Goal: Transaction & Acquisition: Purchase product/service

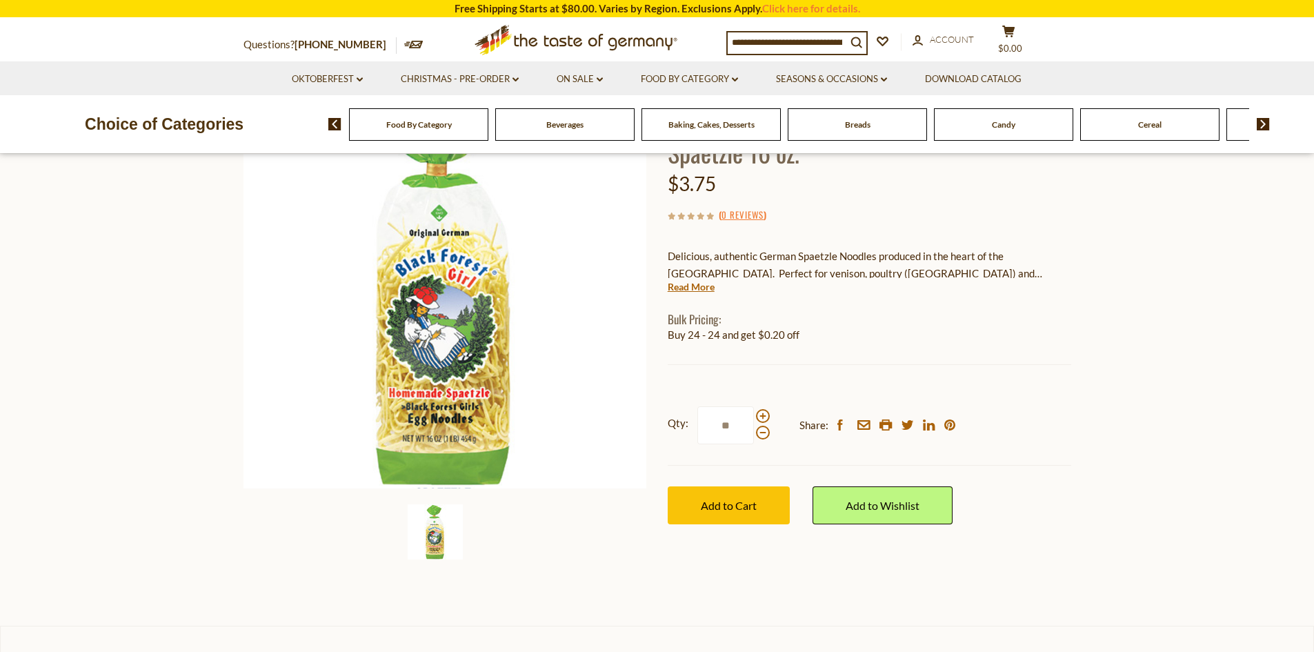
scroll to position [207, 0]
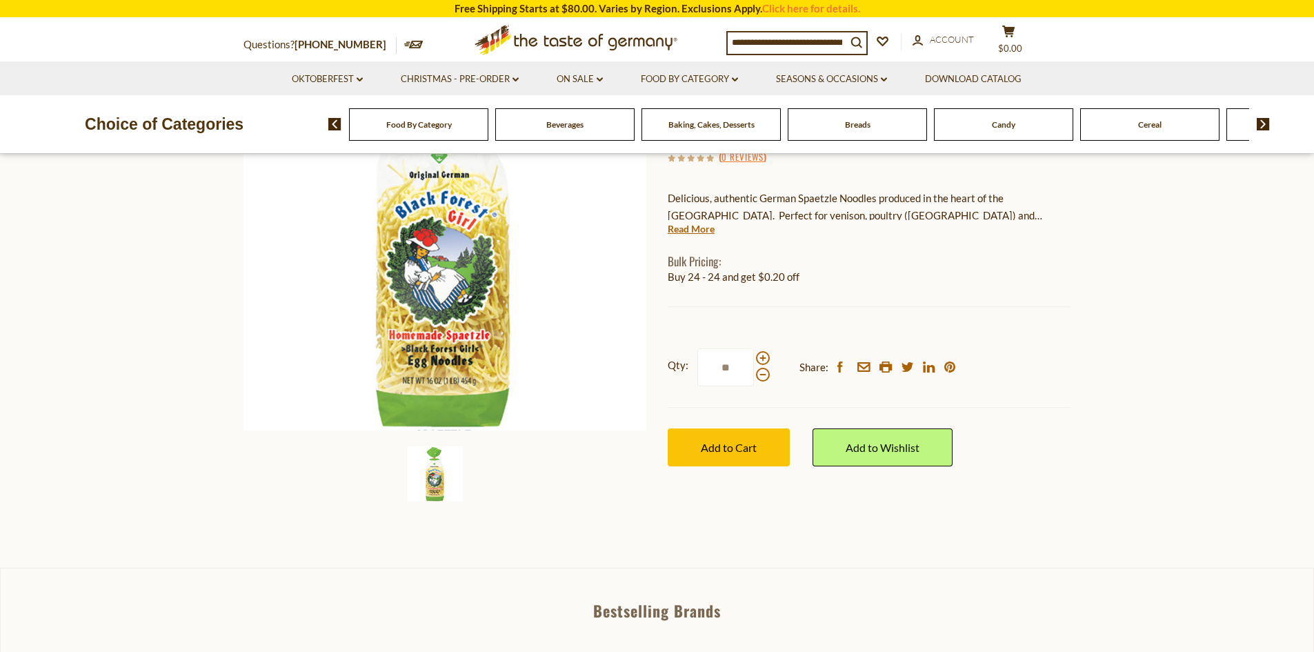
click at [831, 31] on div "search_icon" at bounding box center [797, 43] width 141 height 24
click at [820, 45] on input at bounding box center [787, 41] width 119 height 19
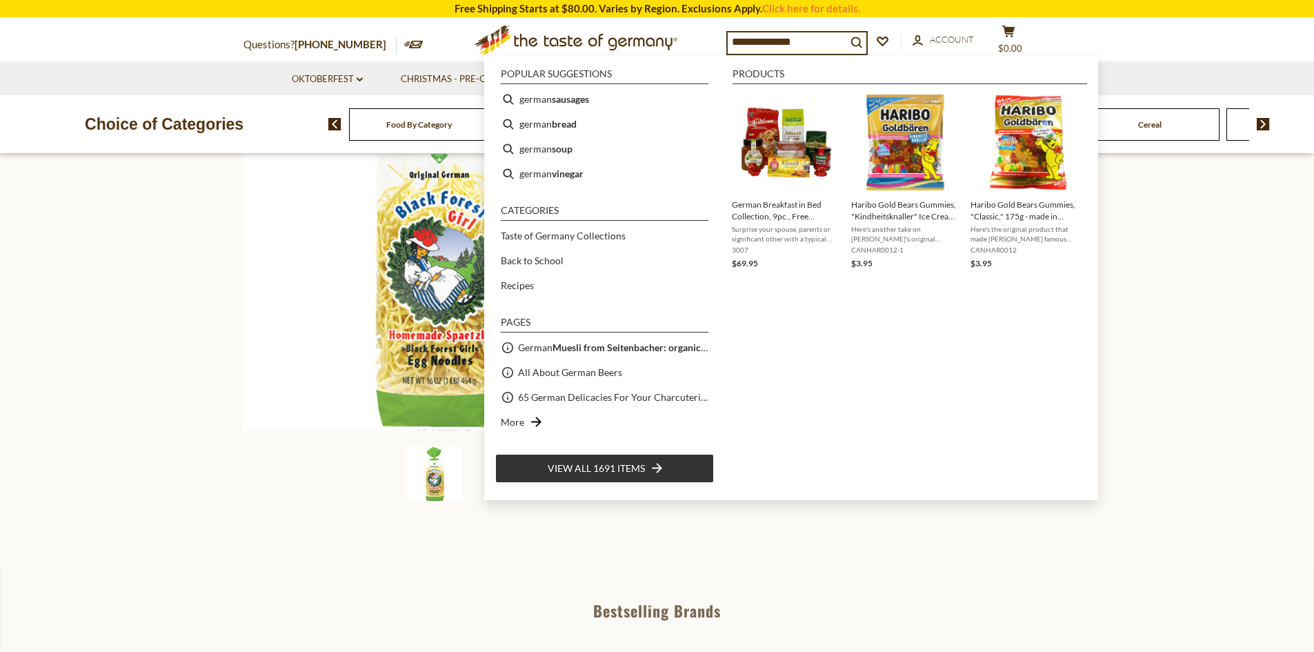
type input "**********"
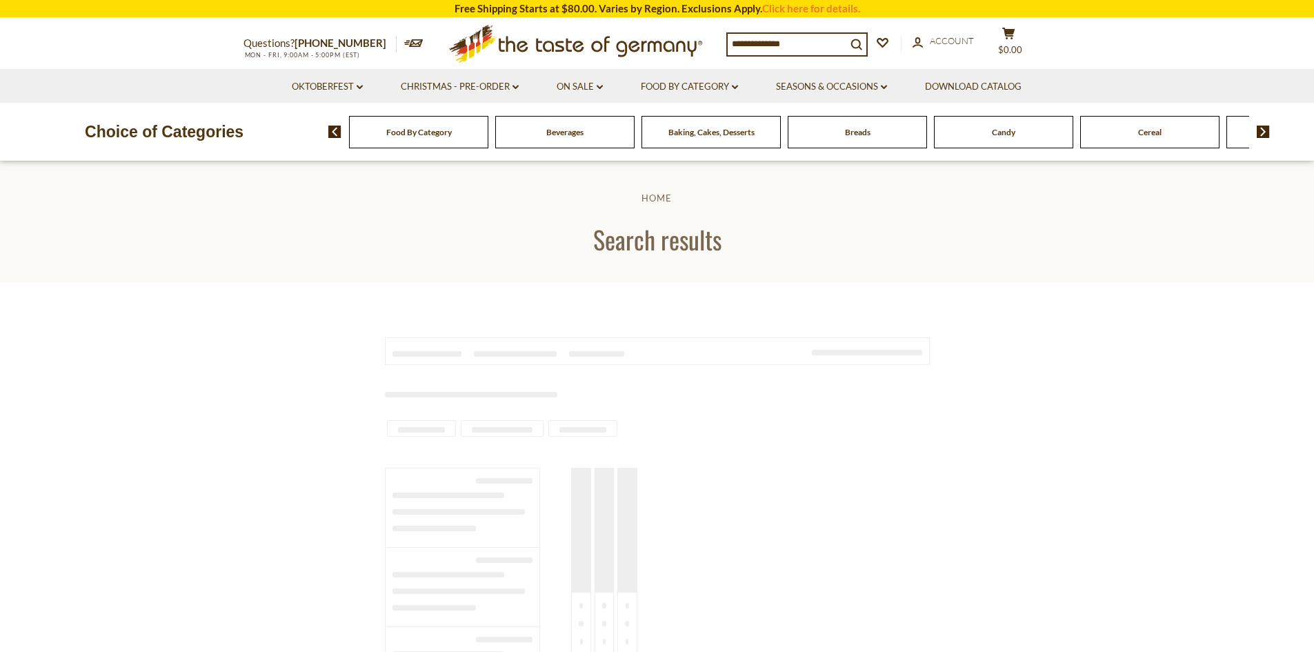
type input "**********"
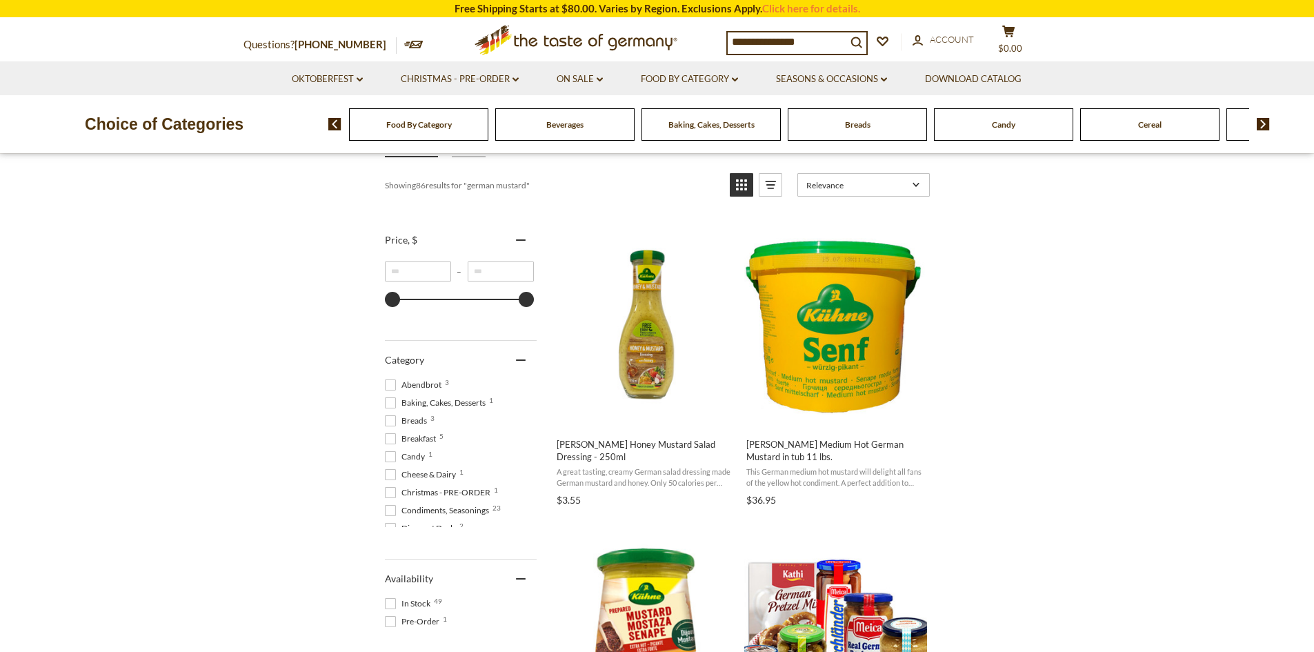
scroll to position [207, 0]
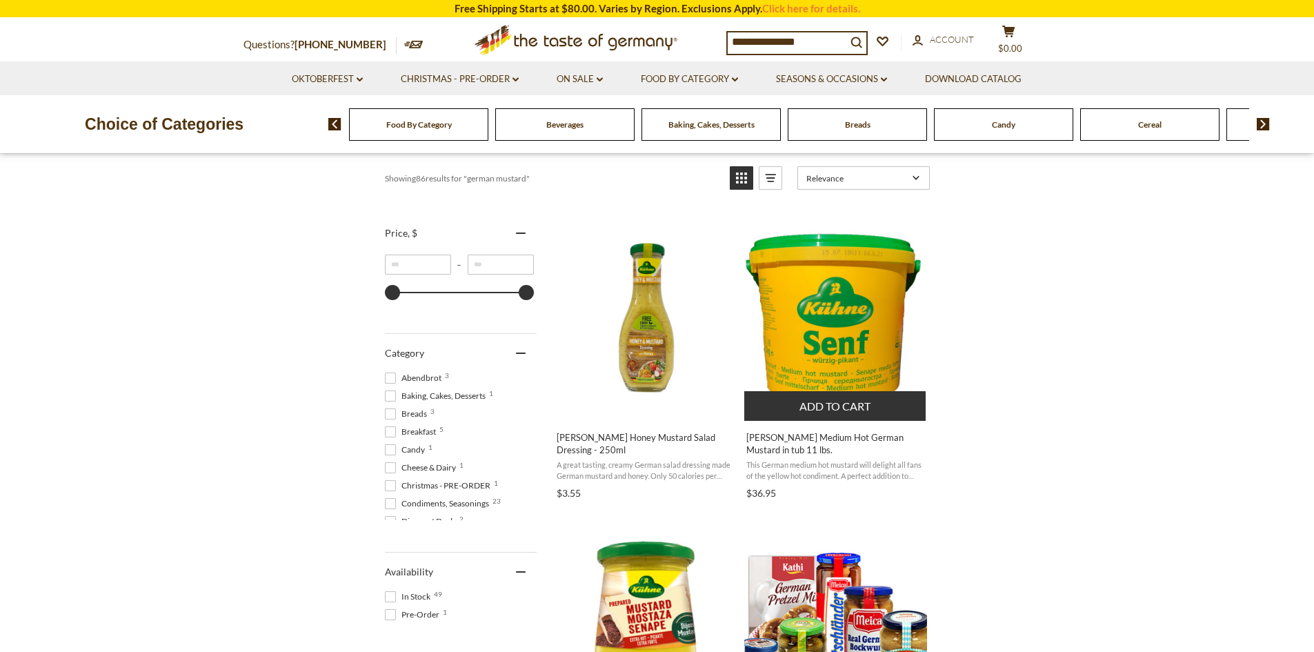
click at [862, 324] on img "Kuehne Medium Hot German Mustard in tub 11 lbs." at bounding box center [836, 317] width 183 height 183
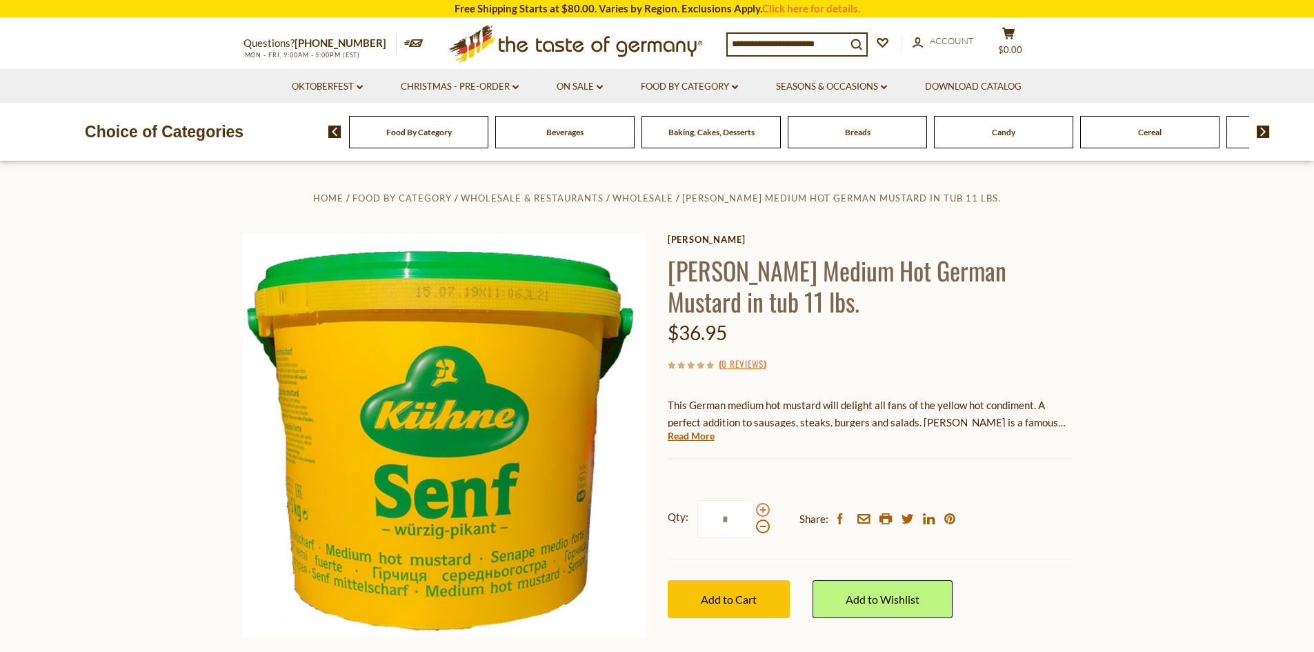
click at [756, 509] on span at bounding box center [763, 510] width 14 height 14
click at [754, 509] on input "*" at bounding box center [726, 519] width 57 height 38
click at [738, 595] on span "Add to Cart" at bounding box center [729, 599] width 56 height 13
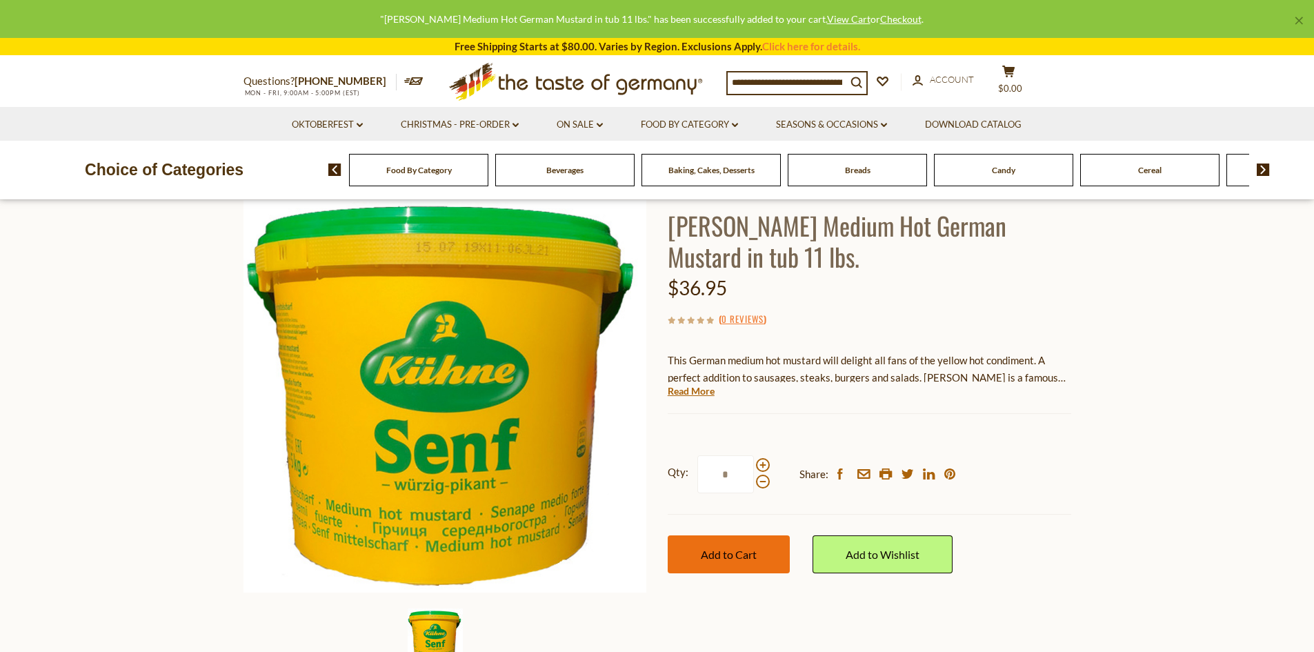
scroll to position [69, 0]
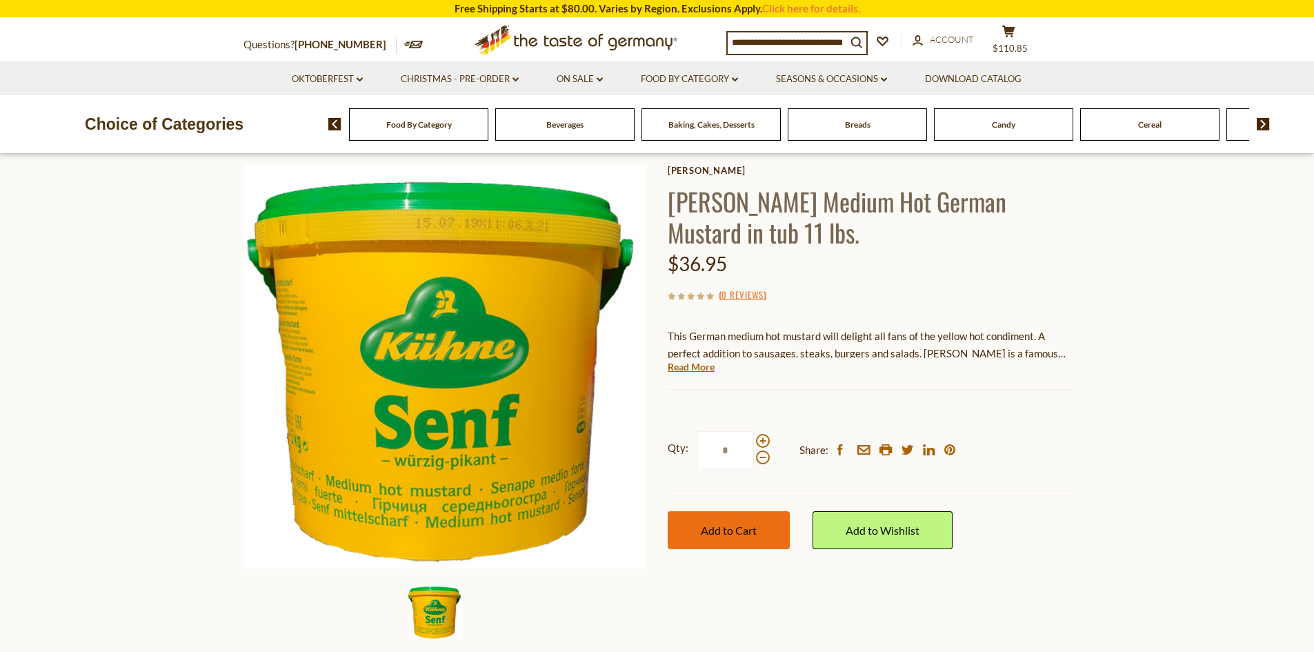
click at [754, 533] on span "Add to Cart" at bounding box center [729, 530] width 56 height 13
click at [1030, 48] on button "cart $221.7" at bounding box center [1009, 42] width 41 height 35
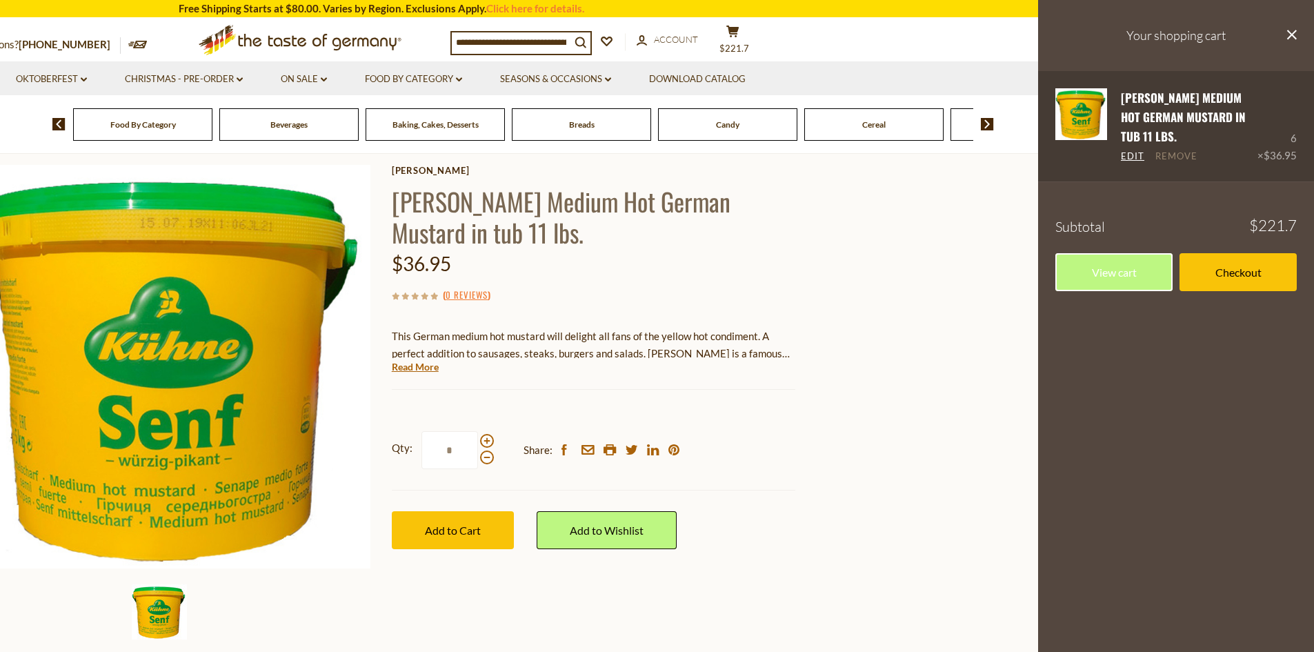
click at [1181, 157] on link "Remove" at bounding box center [1177, 156] width 42 height 12
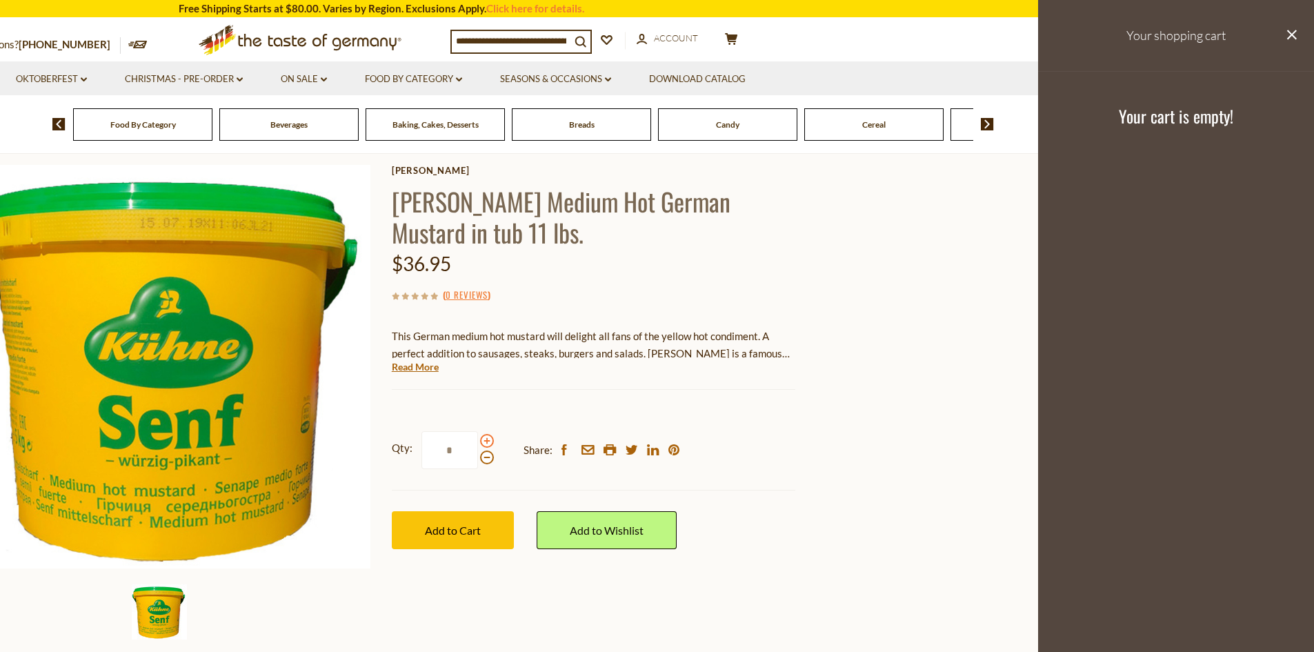
click at [489, 442] on span at bounding box center [487, 441] width 14 height 14
click at [478, 442] on input "*" at bounding box center [450, 450] width 57 height 38
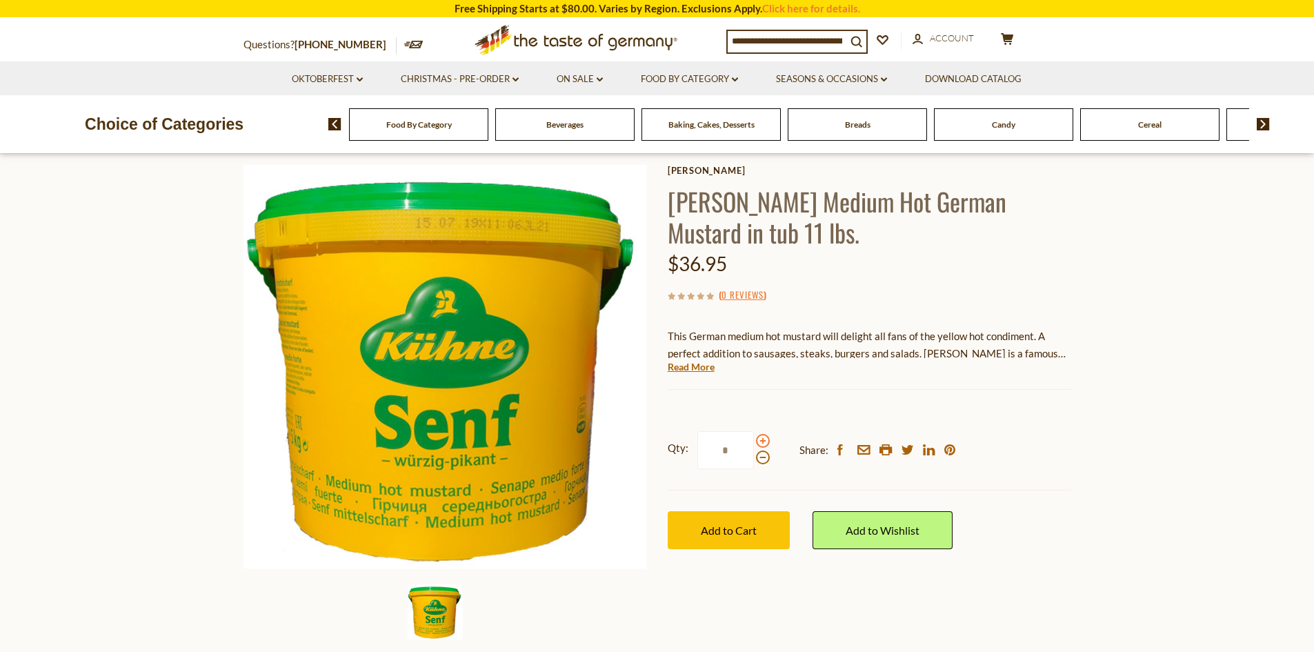
click at [762, 439] on span at bounding box center [763, 441] width 14 height 14
click at [754, 439] on input "*" at bounding box center [726, 450] width 57 height 38
click at [764, 459] on span at bounding box center [763, 458] width 14 height 14
click at [754, 459] on input "*" at bounding box center [726, 450] width 57 height 38
click at [752, 525] on span "Add to Cart" at bounding box center [729, 530] width 56 height 13
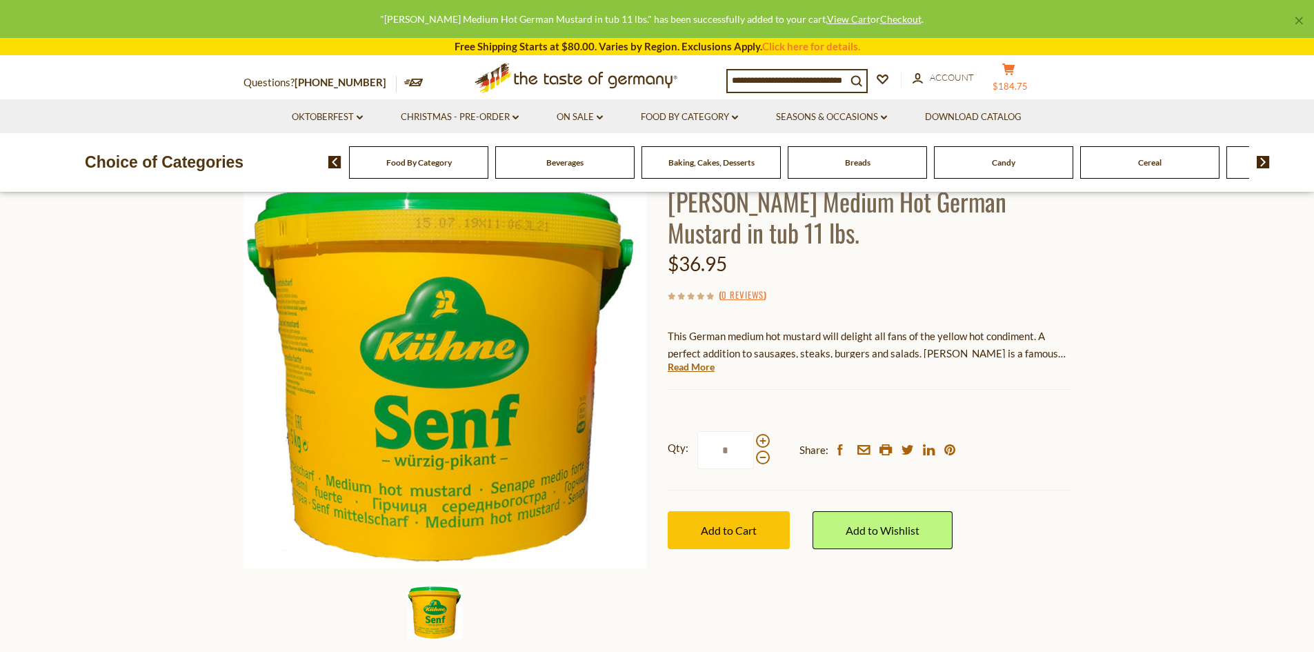
click at [1021, 76] on button "cart $184.75" at bounding box center [1009, 80] width 41 height 35
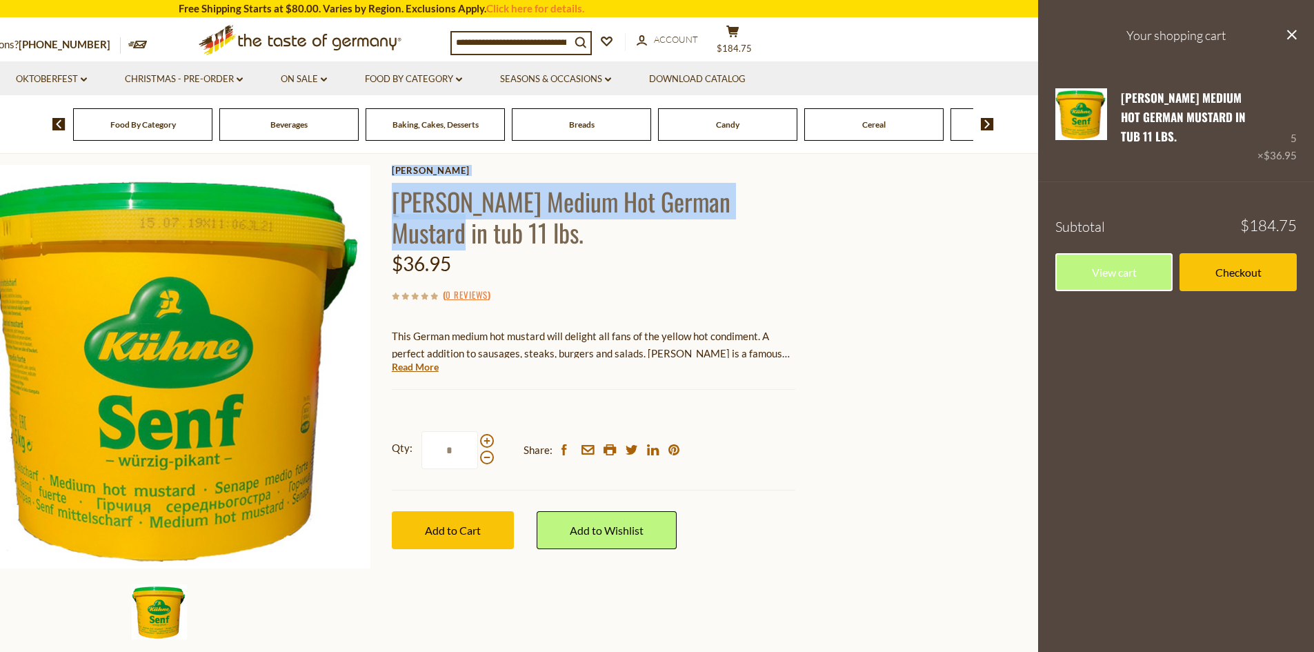
drag, startPoint x: 788, startPoint y: 204, endPoint x: 387, endPoint y: 219, distance: 401.2
click at [387, 219] on div "Home Food By Category Wholesale & Restaurants Wholesale Kuehne Medium Hot Germa…" at bounding box center [381, 385] width 849 height 531
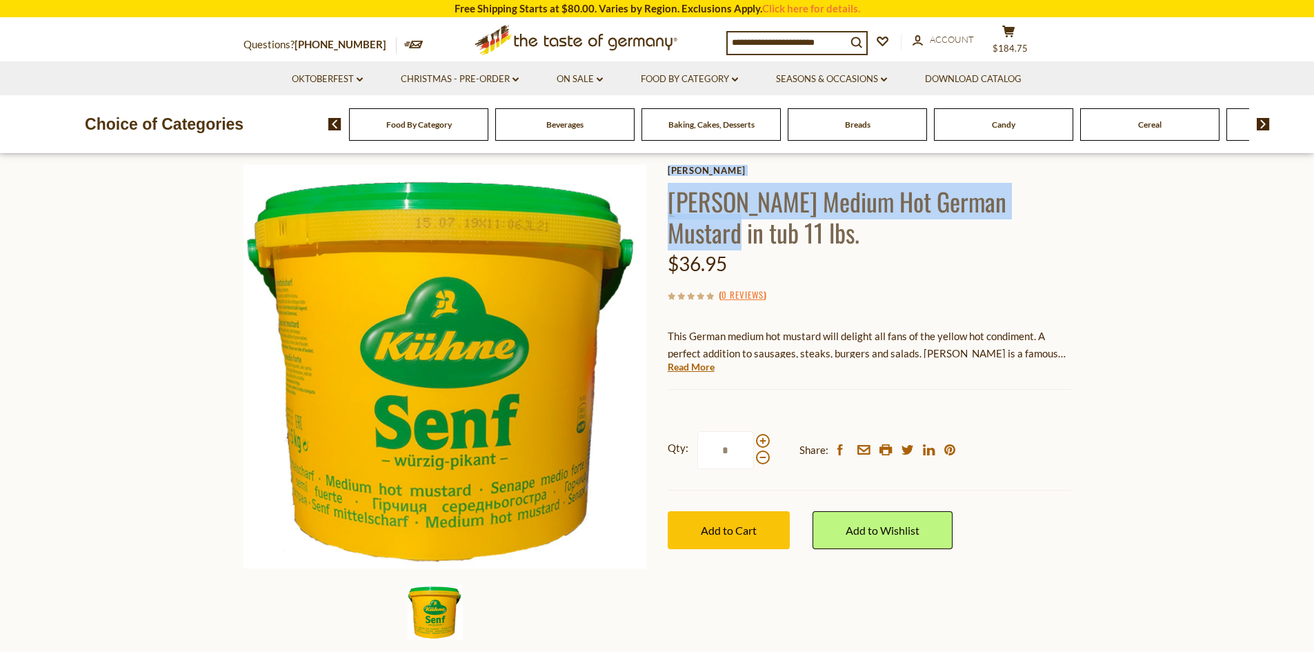
copy div "Kuehne Medium Hot German Mustard in tub 11 lbs. Kuehne Kuehne Medium Hot German…"
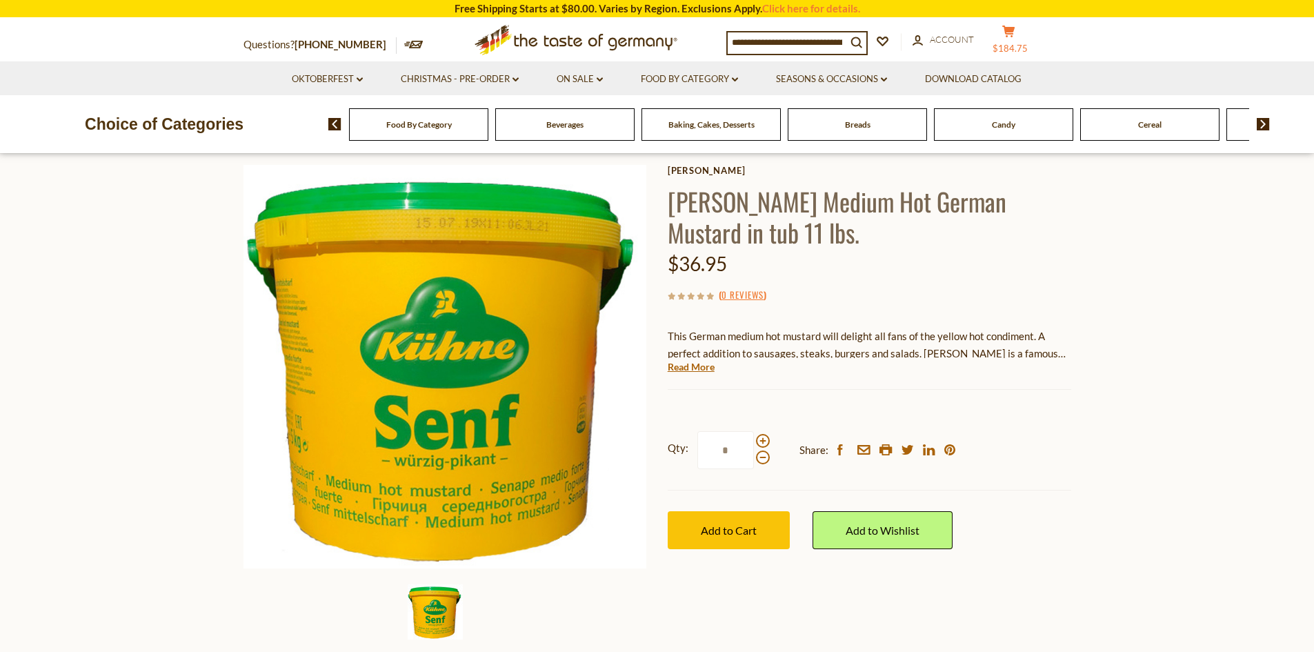
drag, startPoint x: 1018, startPoint y: 20, endPoint x: 1018, endPoint y: 35, distance: 14.5
click at [1018, 20] on div "Questions? 800-881-6419 MON - FRI, 9:00AM - 5:00PM (EST) .st0{fill:#EDD300;} .s…" at bounding box center [657, 40] width 849 height 43
click at [1018, 48] on span "$184.75" at bounding box center [1010, 48] width 35 height 11
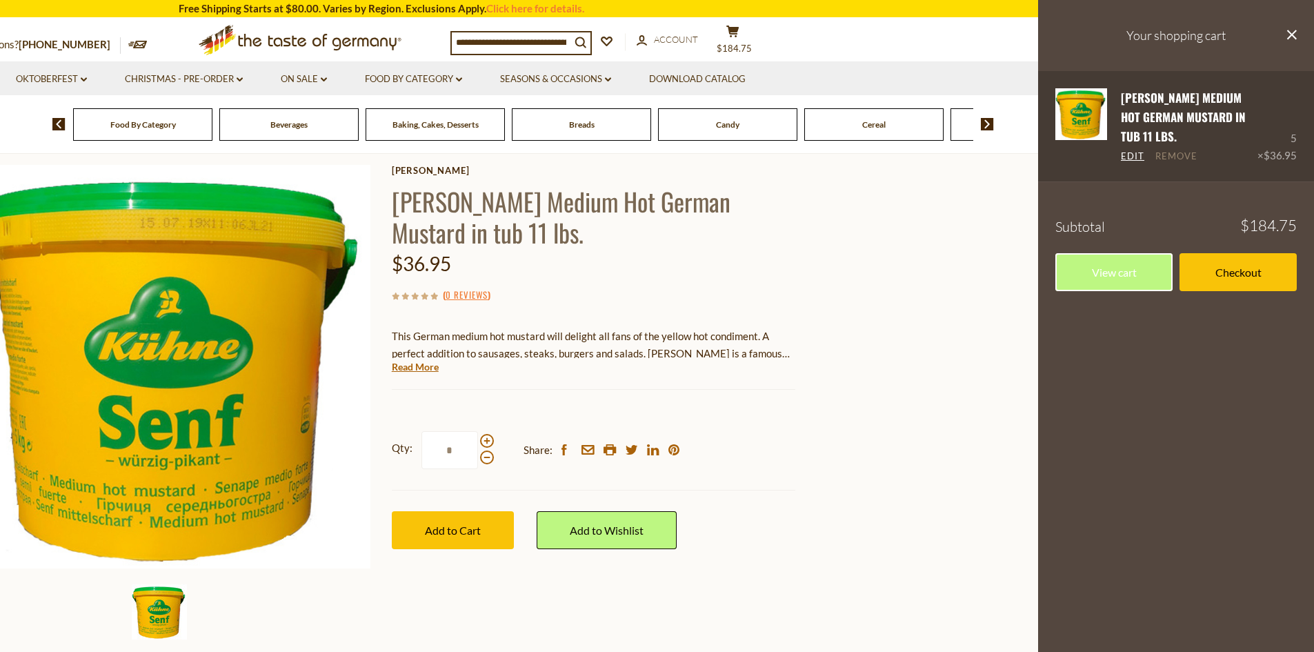
click at [1180, 158] on link "Remove" at bounding box center [1177, 156] width 42 height 12
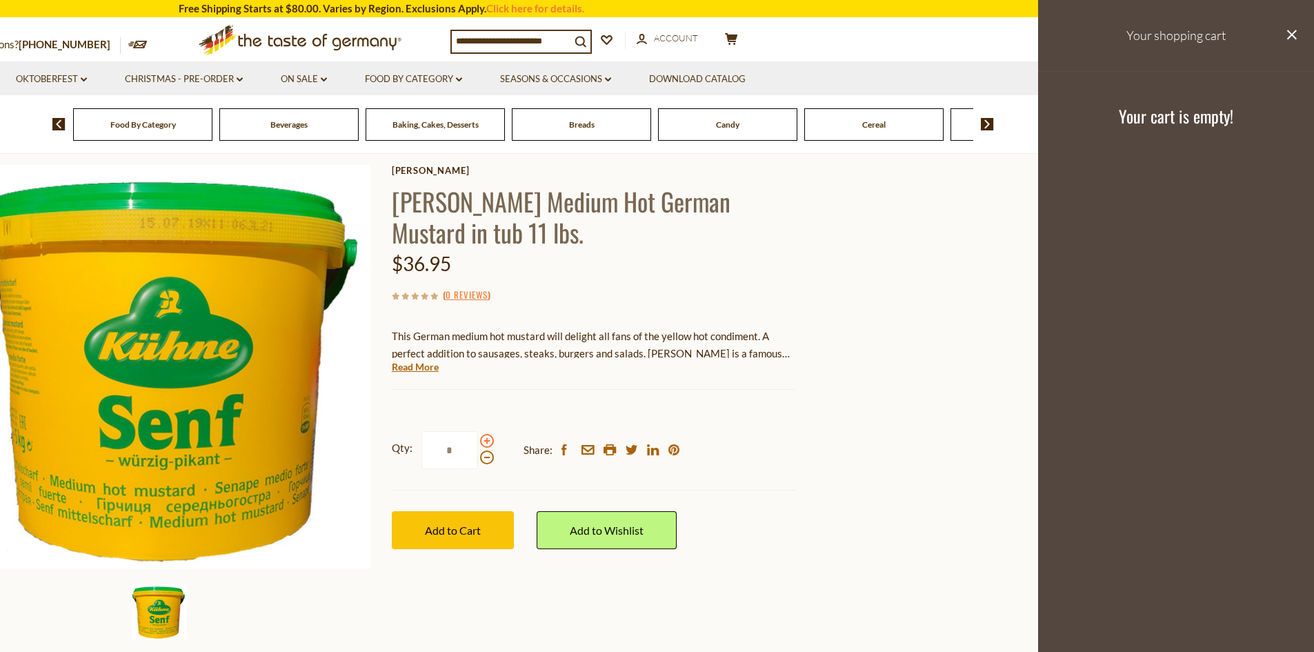
click at [490, 436] on span at bounding box center [487, 441] width 14 height 14
click at [478, 436] on input "*" at bounding box center [450, 450] width 57 height 38
type input "*"
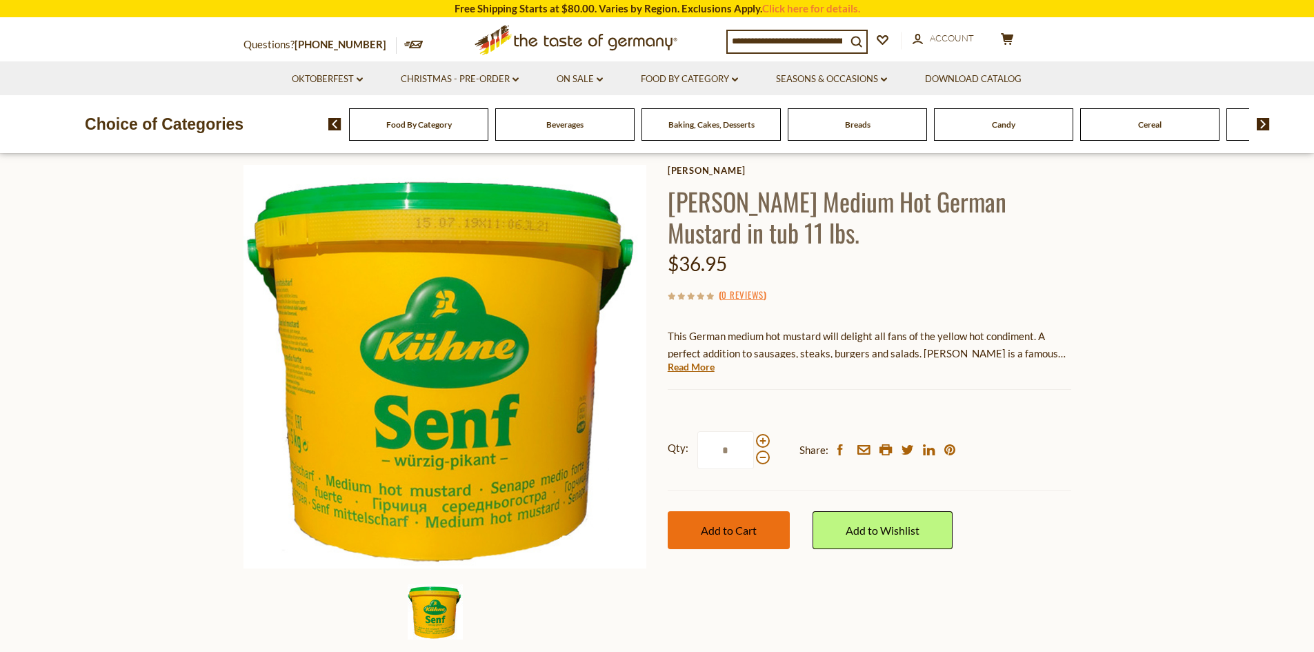
click at [722, 518] on button "Add to Cart" at bounding box center [729, 530] width 122 height 38
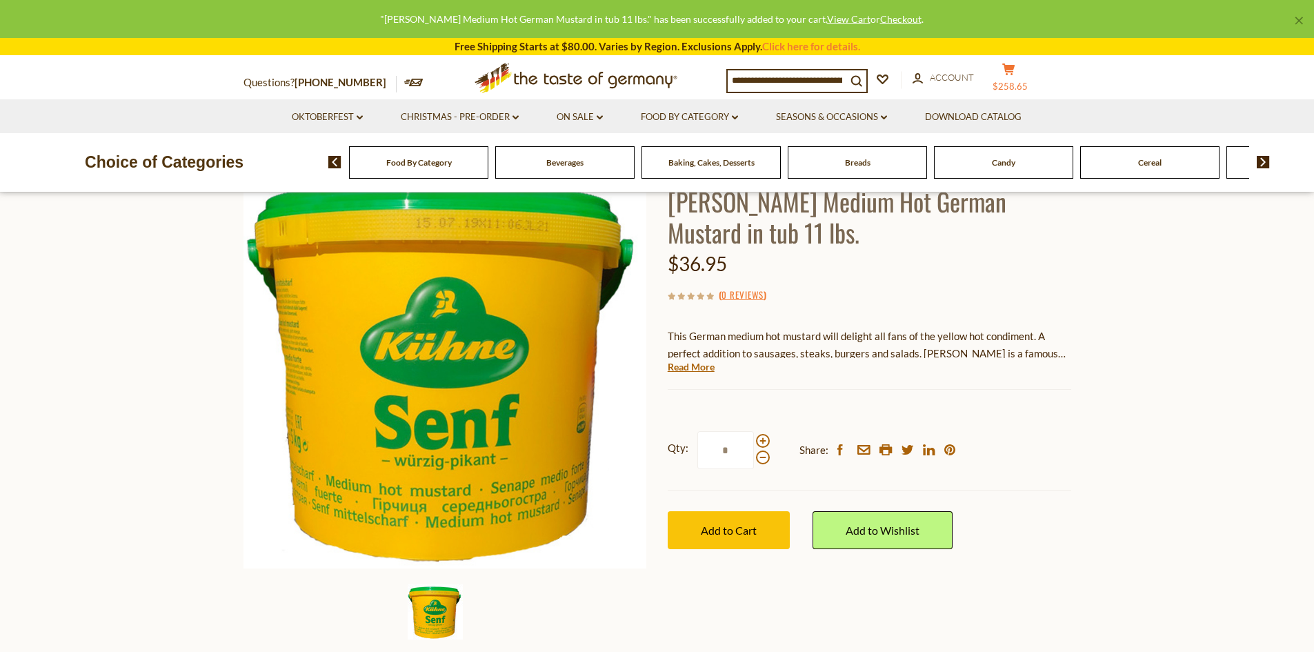
click at [1016, 87] on span "$258.65" at bounding box center [1010, 86] width 35 height 11
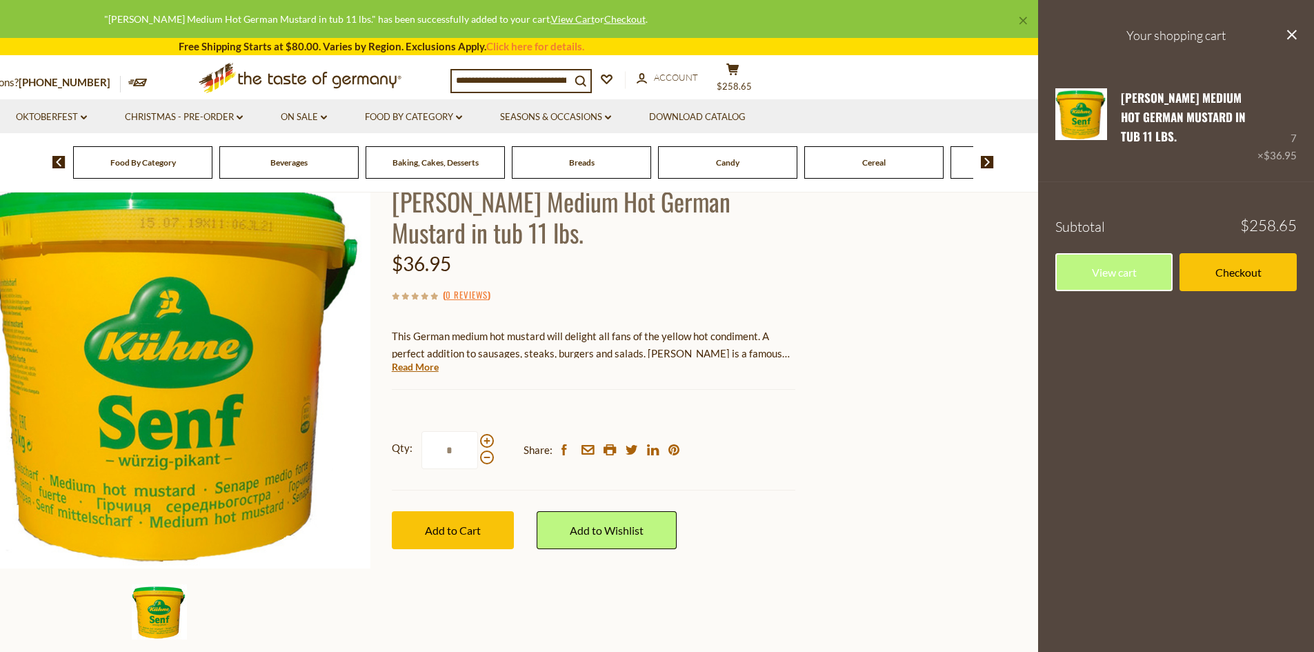
click at [1277, 272] on link "Checkout" at bounding box center [1238, 272] width 117 height 38
